Goal: Task Accomplishment & Management: Manage account settings

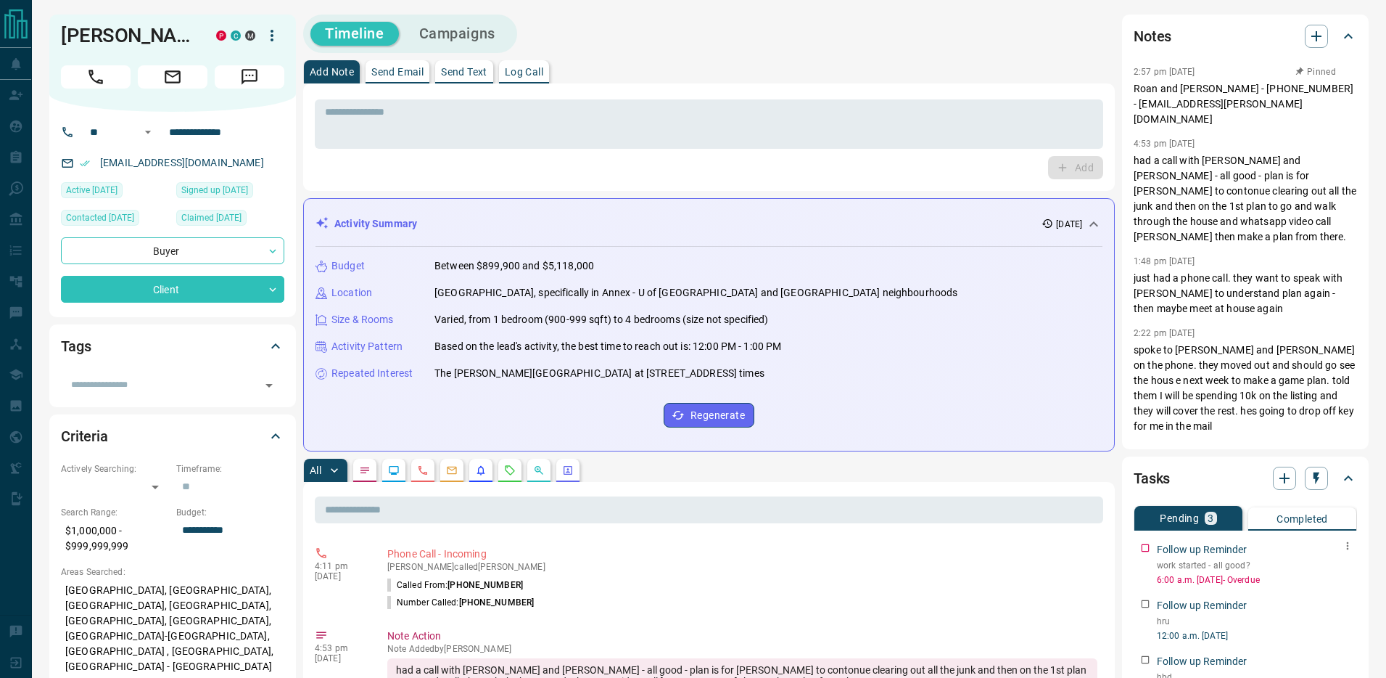
click at [1344, 543] on icon "button" at bounding box center [1348, 546] width 12 height 12
click at [1333, 572] on li "Edit" at bounding box center [1325, 573] width 64 height 22
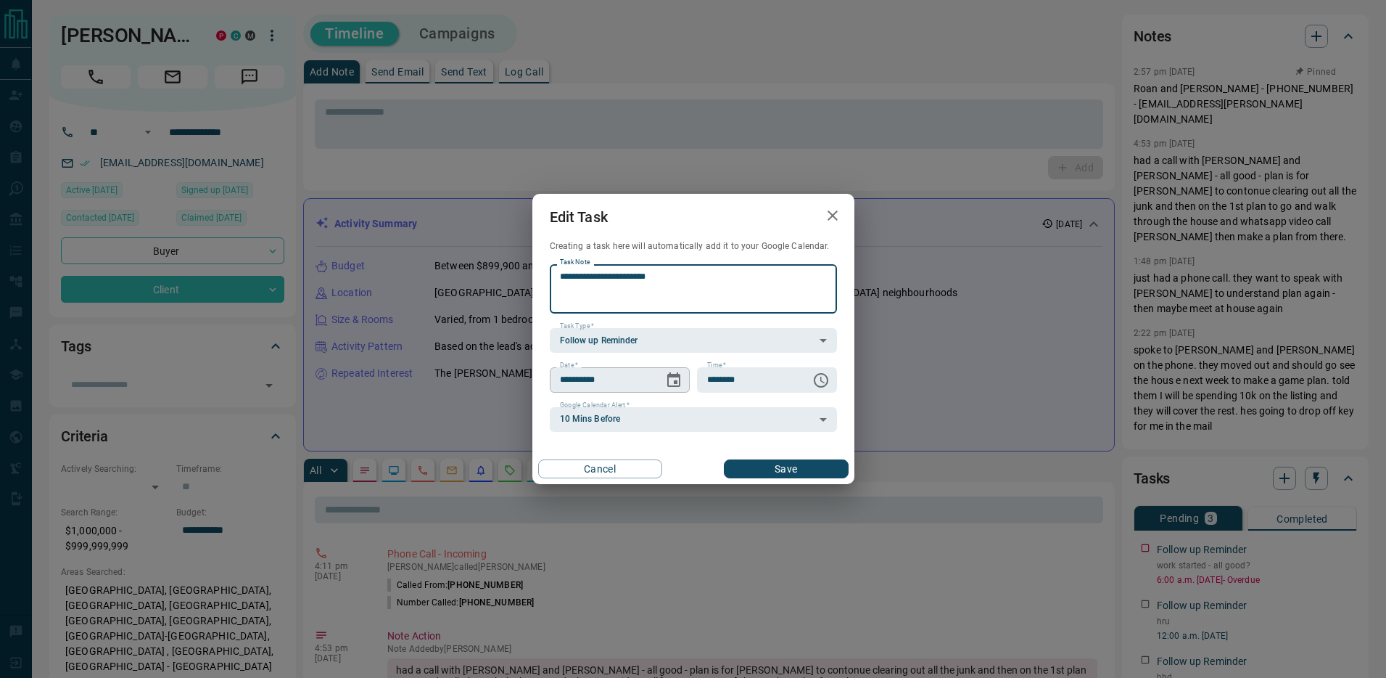
click at [671, 378] on icon "Choose date, selected date is Aug 15, 2025" at bounding box center [673, 379] width 17 height 17
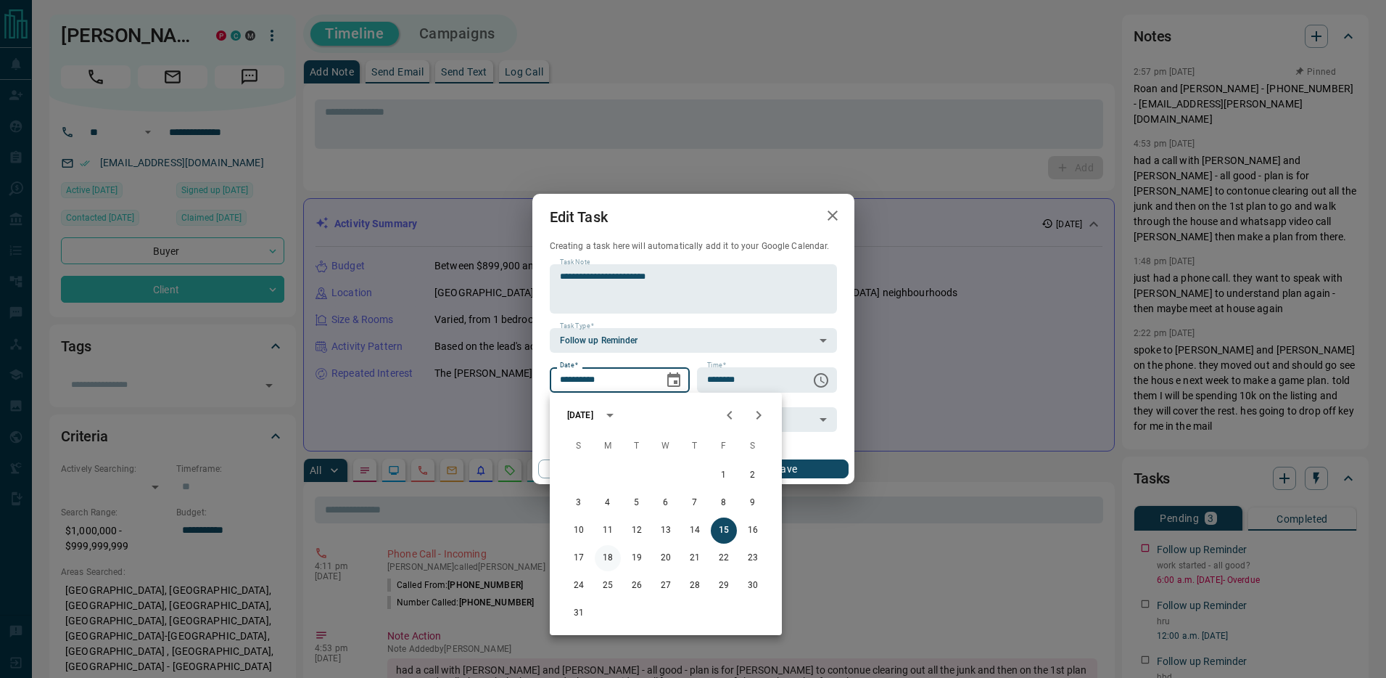
click at [601, 556] on button "18" at bounding box center [608, 558] width 26 height 26
type input "**********"
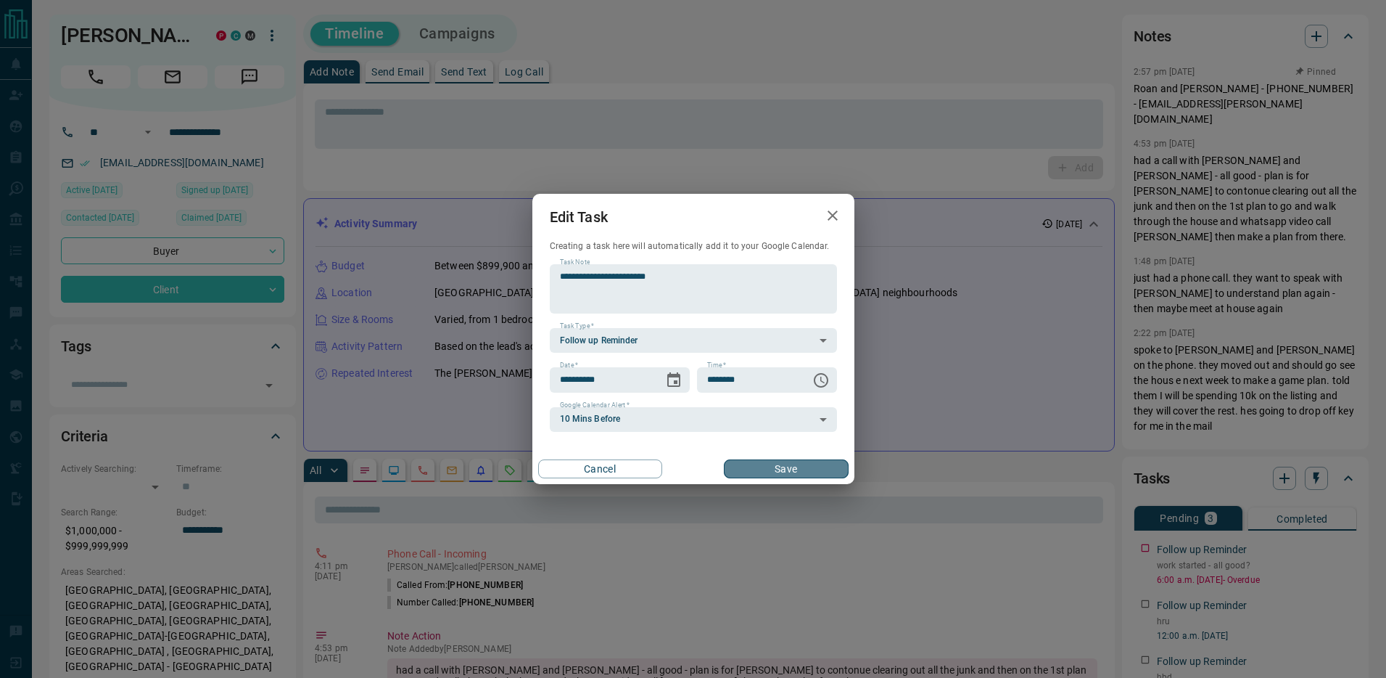
click at [783, 460] on button "Save" at bounding box center [786, 468] width 124 height 19
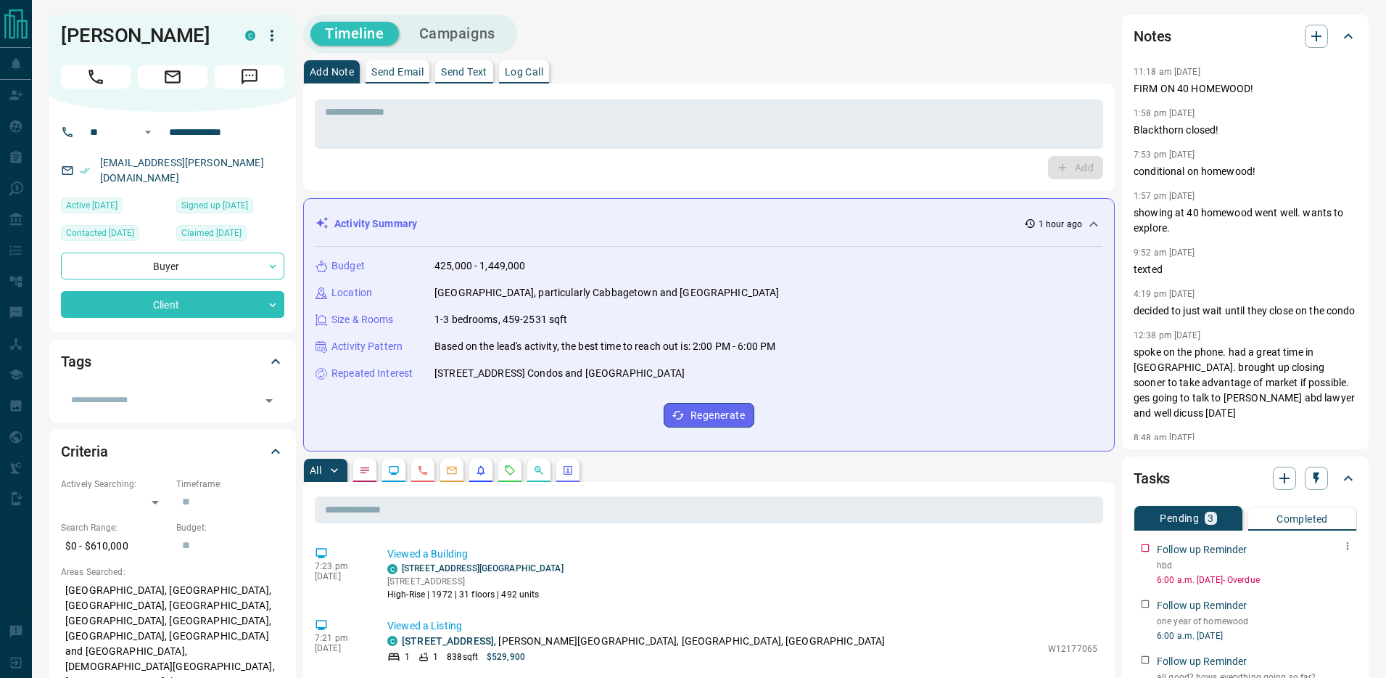
click at [1343, 547] on icon "button" at bounding box center [1348, 546] width 12 height 12
click at [1337, 565] on li "Edit" at bounding box center [1325, 573] width 64 height 22
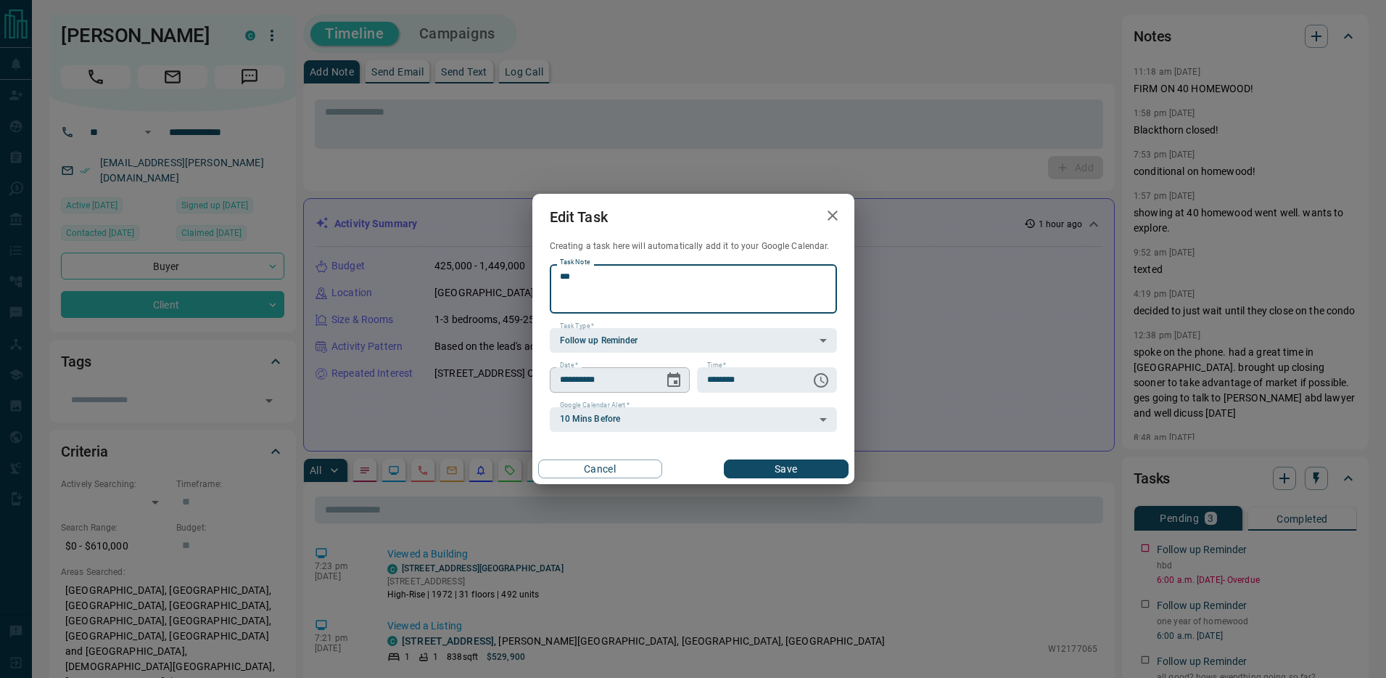
click at [681, 383] on icon "Choose date, selected date is Aug 15, 2025" at bounding box center [673, 379] width 17 height 17
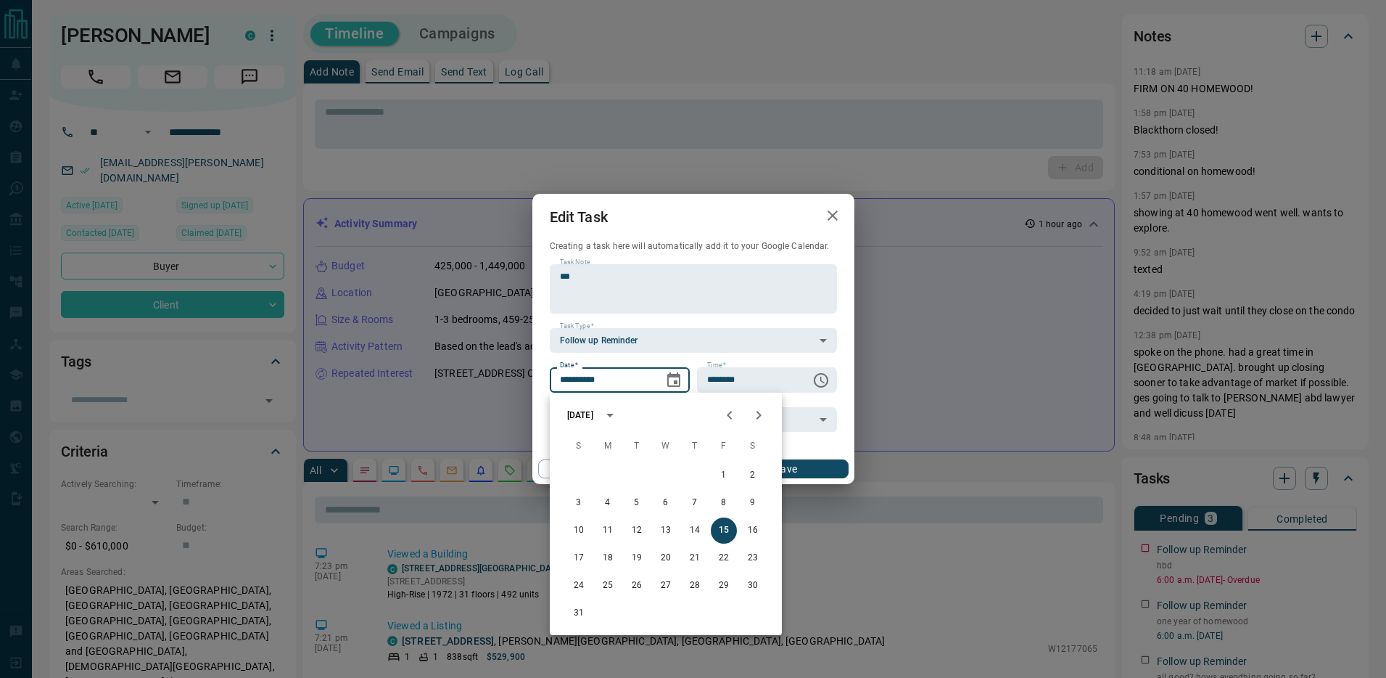
click at [593, 415] on div "[DATE]" at bounding box center [580, 414] width 26 height 13
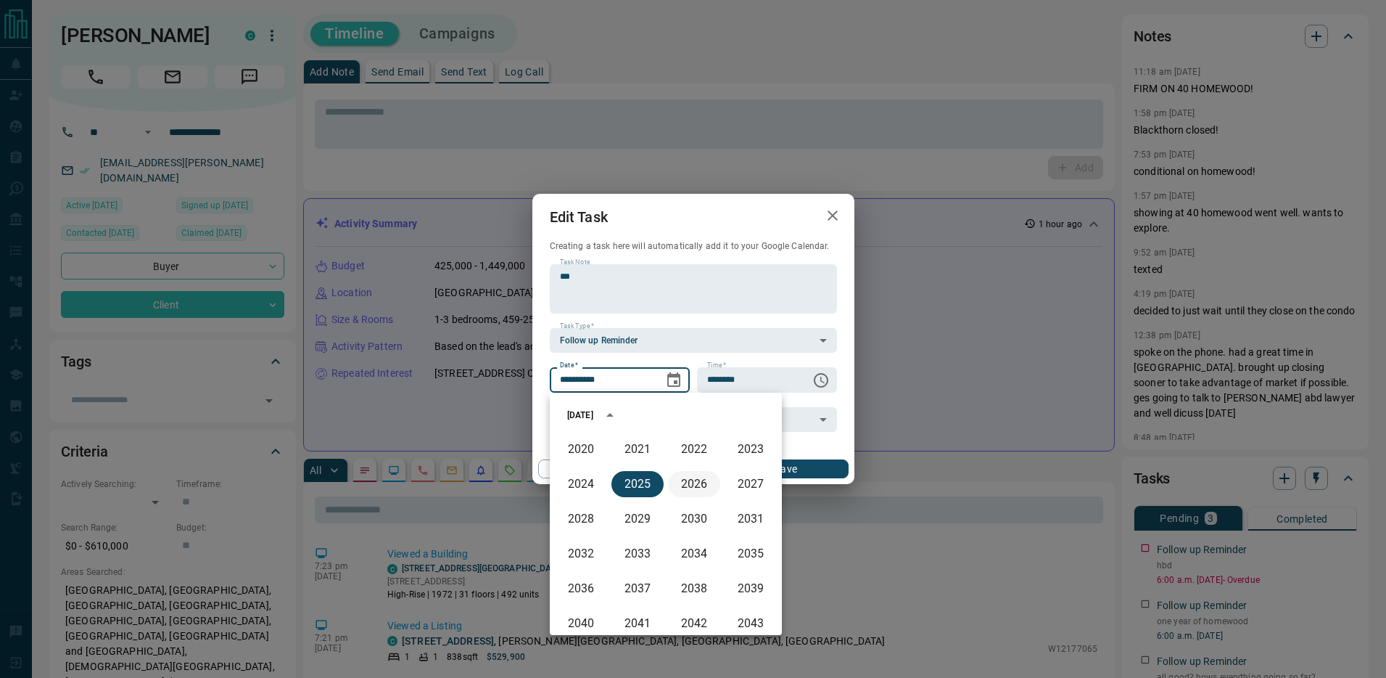
click at [691, 483] on button "2026" at bounding box center [694, 484] width 52 height 26
type input "**********"
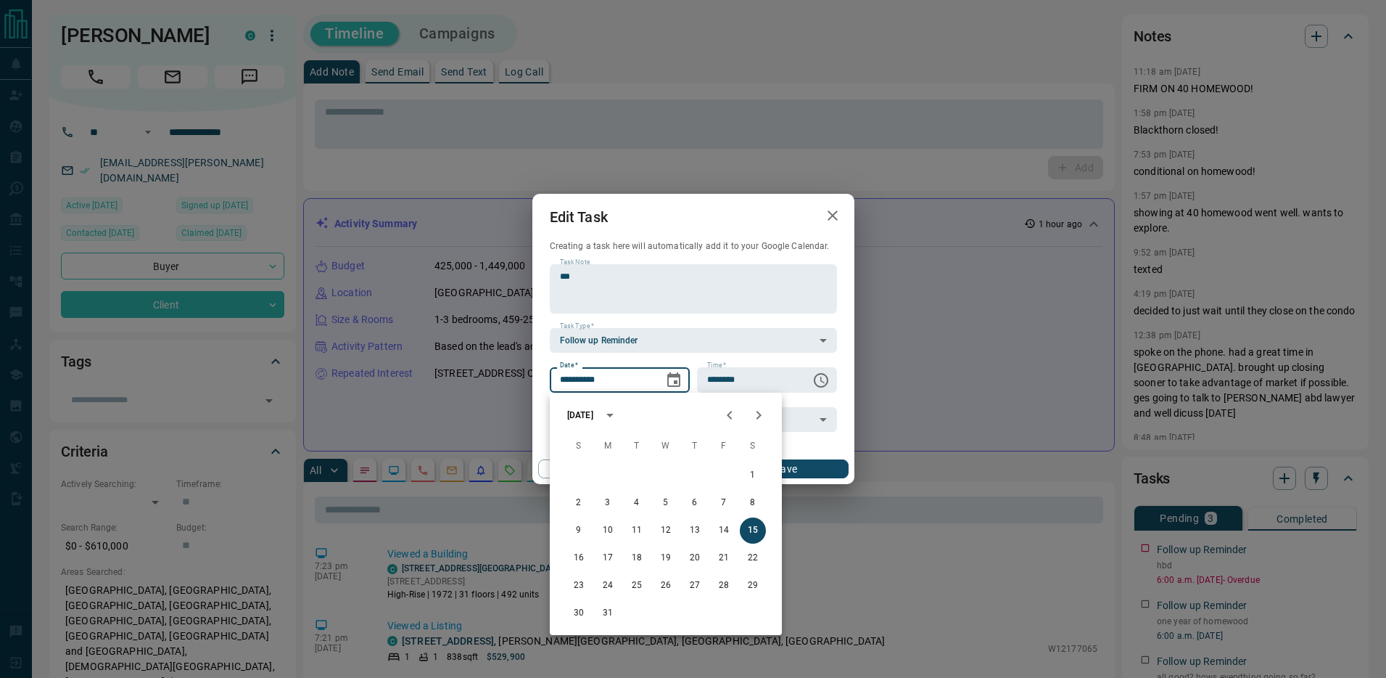
click at [807, 464] on button "Save" at bounding box center [786, 468] width 124 height 19
